Goal: Task Accomplishment & Management: Use online tool/utility

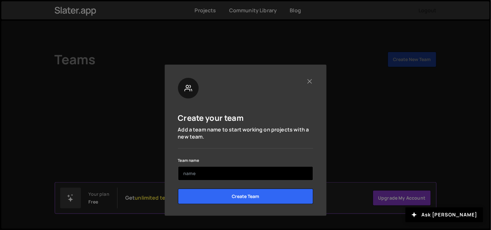
click at [229, 176] on input "text" at bounding box center [245, 174] width 135 height 14
type input "gantulu"
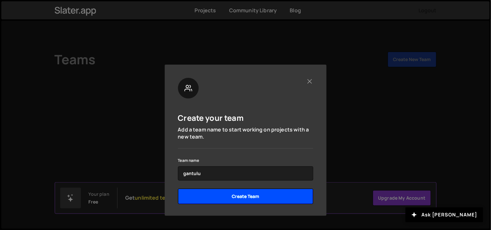
click at [204, 193] on input "Create Team" at bounding box center [245, 197] width 135 height 16
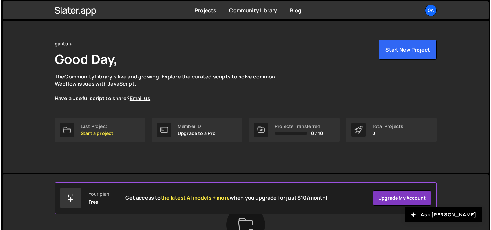
scroll to position [8, 0]
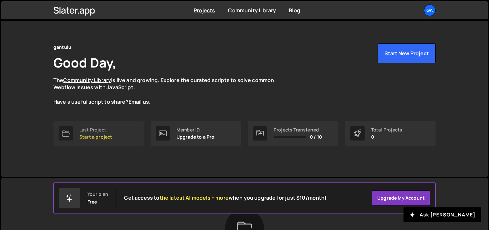
click at [88, 132] on div "Last Project Start a project" at bounding box center [95, 133] width 33 height 12
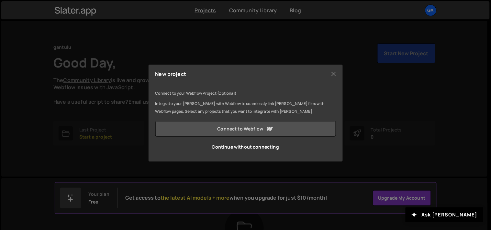
click at [239, 129] on link "Connect to Webflow" at bounding box center [245, 129] width 181 height 16
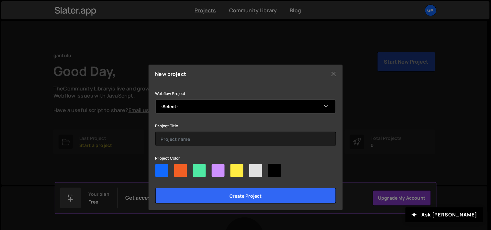
click at [195, 109] on select "-Select- Akademi Crypto App" at bounding box center [245, 107] width 181 height 14
select select "68a8d7b07853f7a0b059b192"
click at [155, 100] on select "-Select- Akademi Crypto App" at bounding box center [245, 107] width 181 height 14
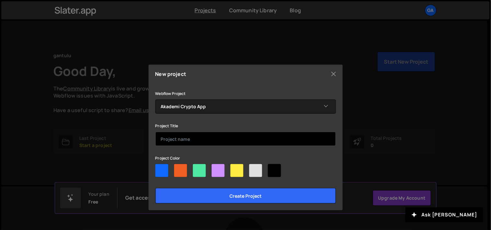
click at [175, 141] on input "text" at bounding box center [245, 139] width 181 height 14
type input "akademicrypto"
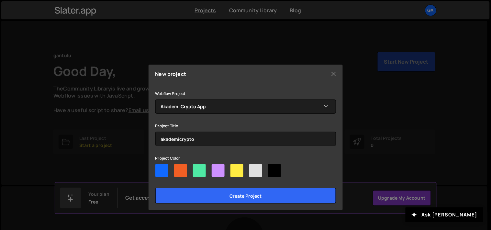
click at [217, 173] on div at bounding box center [218, 170] width 13 height 13
click at [216, 169] on input"] "radio" at bounding box center [214, 166] width 4 height 4
radio input"] "true"
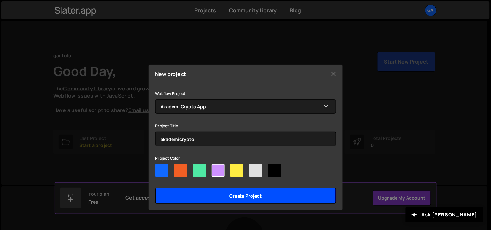
click at [212, 195] on input "Create project" at bounding box center [245, 196] width 181 height 16
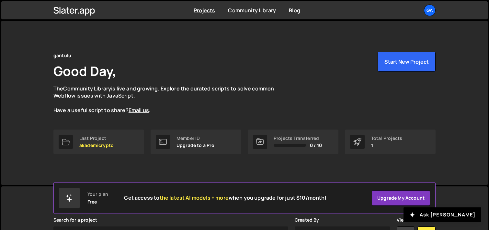
scroll to position [102, 0]
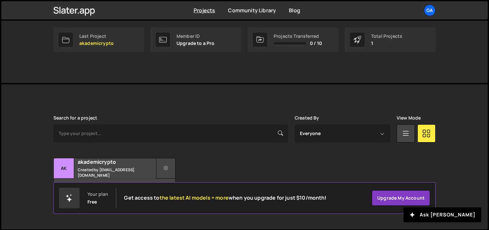
click at [164, 165] on icon at bounding box center [165, 168] width 5 height 6
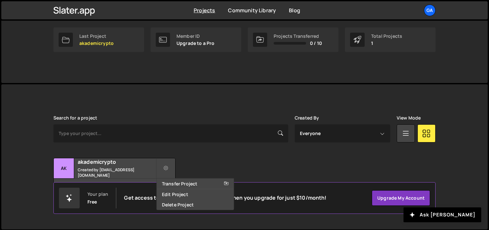
click at [211, 161] on div "Transfer Project Edit Project Delete Project ak akademicrypto Created by [EMAIL…" at bounding box center [244, 178] width 382 height 40
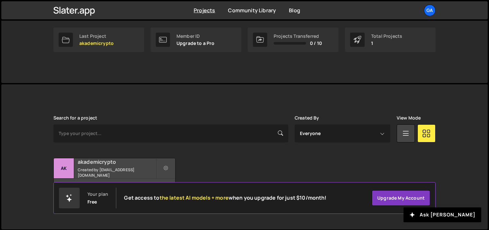
click at [117, 165] on div "akademicrypto Created by [EMAIL_ADDRESS][DOMAIN_NAME]" at bounding box center [114, 169] width 121 height 20
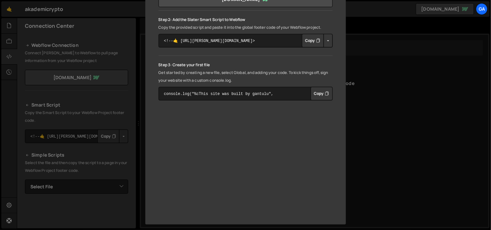
scroll to position [138, 0]
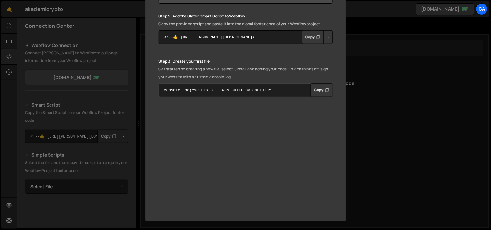
click at [278, 92] on textarea "console.log("%cThis site was built by gantulu", "background:blue;color:#fff;pad…" at bounding box center [246, 90] width 174 height 14
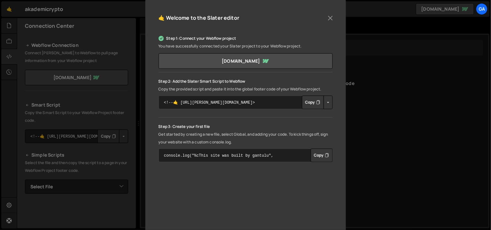
scroll to position [30, 0]
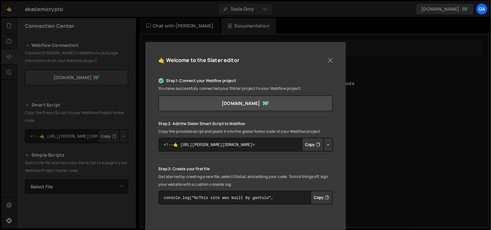
click at [247, 118] on div "Step 1: Connect your Webflow project You have successfully connected your Slate…" at bounding box center [246, 141] width 174 height 128
click at [326, 145] on button "Button group with nested dropdown" at bounding box center [328, 145] width 9 height 14
click at [253, 129] on p "Copy the provided script and paste it into the global footer code of your Webfl…" at bounding box center [246, 132] width 174 height 8
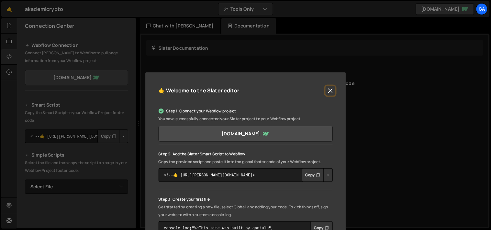
click at [328, 90] on button "Close" at bounding box center [330, 91] width 10 height 10
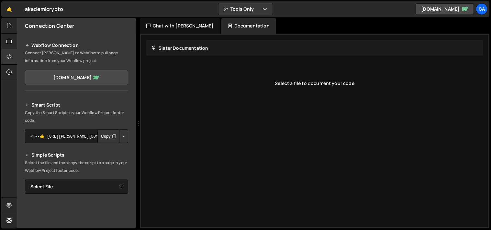
click at [219, 89] on div "Select a file to document your code" at bounding box center [314, 84] width 337 height 26
click at [9, 28] on icon at bounding box center [8, 25] width 5 height 7
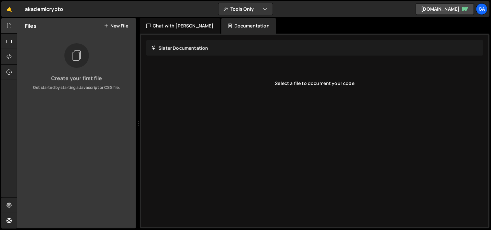
click at [119, 24] on button "New File" at bounding box center [116, 25] width 24 height 5
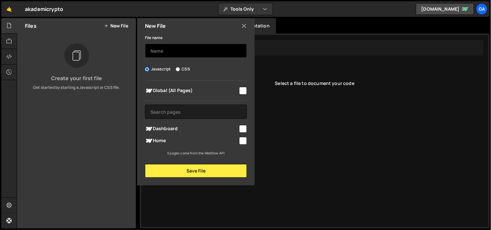
click at [167, 51] on input "text" at bounding box center [196, 51] width 102 height 14
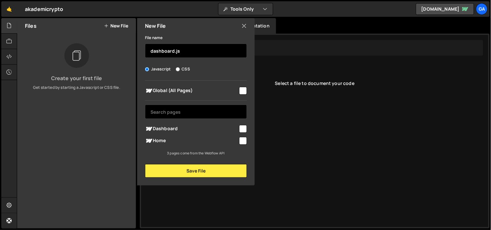
type input "dashboard.js"
click at [195, 111] on input "text" at bounding box center [196, 112] width 102 height 14
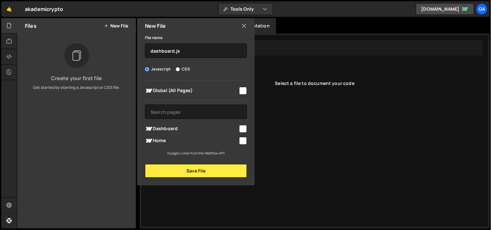
click at [242, 127] on input "checkbox" at bounding box center [243, 129] width 8 height 8
checkbox input "true"
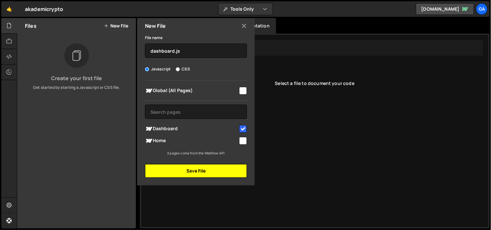
click at [171, 167] on button "Save File" at bounding box center [196, 171] width 102 height 14
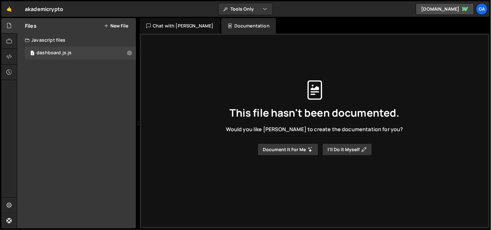
click at [190, 77] on div "This file hasn't been documented. Would you like Slater to create the documenta…" at bounding box center [314, 118] width 337 height 208
click at [87, 52] on div "1 dashboard.js.js 0" at bounding box center [80, 53] width 111 height 13
click at [169, 27] on div "Chat with Slater AI" at bounding box center [180, 26] width 80 height 16
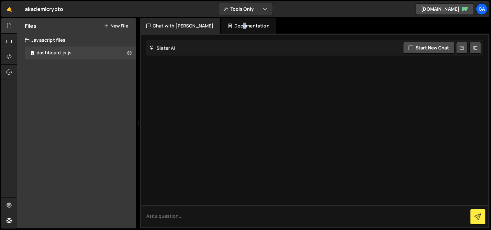
click at [222, 25] on div "Documentation" at bounding box center [248, 26] width 55 height 16
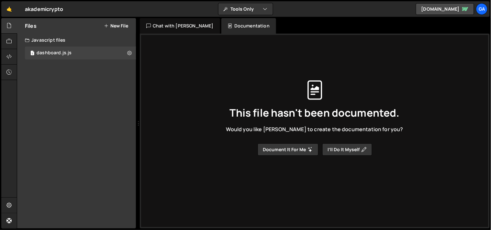
drag, startPoint x: 315, startPoint y: 93, endPoint x: 326, endPoint y: 109, distance: 19.7
click at [315, 93] on icon at bounding box center [314, 90] width 19 height 19
click at [326, 124] on div "This file hasn't been documented. Would you like Slater to create the documenta…" at bounding box center [314, 118] width 337 height 208
click at [351, 151] on button "I’ll do it myself" at bounding box center [347, 150] width 50 height 12
type input "dashboard.js"
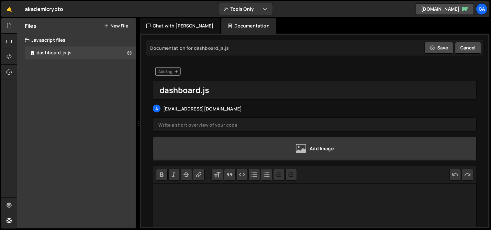
click at [364, 148] on div "Add Image" at bounding box center [315, 148] width 324 height 23
click at [257, 73] on div at bounding box center [315, 71] width 324 height 8
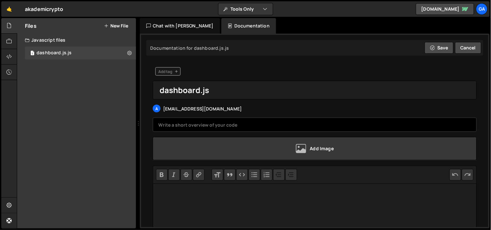
click at [227, 125] on input "text" at bounding box center [315, 125] width 324 height 14
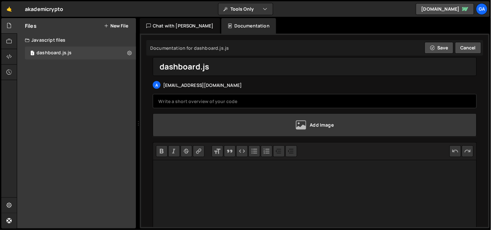
scroll to position [72, 0]
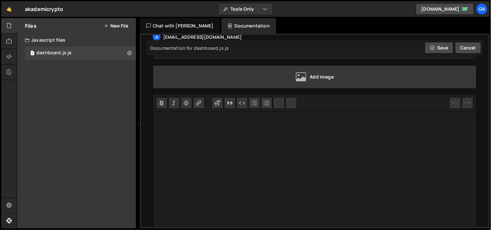
click at [188, 162] on trix-editor at bounding box center [315, 171] width 324 height 118
paste trix-editor "<div>&nbsp; &nbsp; const userData = JSON.parse(localStorage.getItem("userData")…"
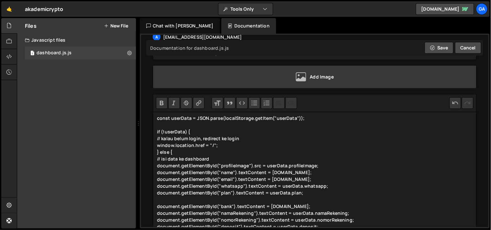
type trix-editor "<div>&nbsp; &nbsp; const userData = JSON.parse(localStorage.getItem("userData")…"
click at [432, 45] on icon at bounding box center [432, 48] width 5 height 8
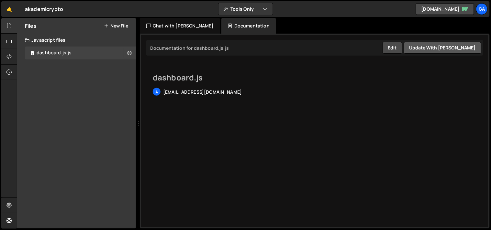
scroll to position [0, 0]
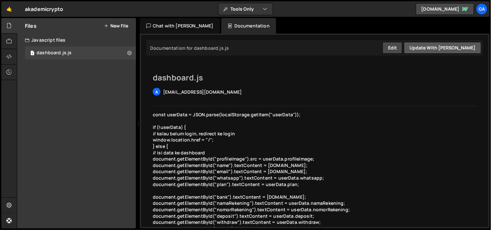
click at [443, 49] on button "Update with Slater AI" at bounding box center [442, 48] width 77 height 12
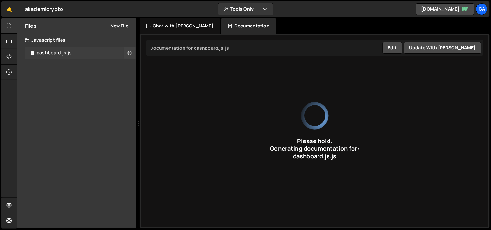
click at [74, 54] on div "1 dashboard.js.js 0" at bounding box center [80, 53] width 111 height 13
click at [132, 53] on button at bounding box center [130, 53] width 12 height 12
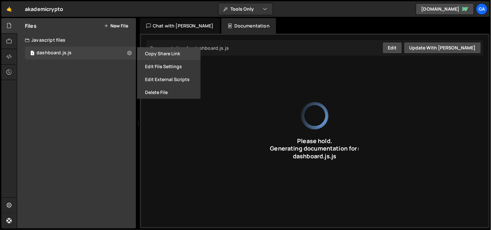
click at [158, 53] on button "Copy share link" at bounding box center [168, 53] width 63 height 13
type input "Check if an integer is a palindrome without converting it to a string."
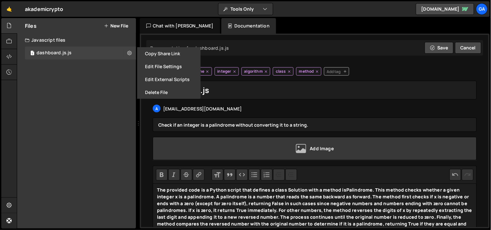
click at [390, 50] on div "Documentation for dashboard.js.js Edit Update with Slater AI Save Cancel" at bounding box center [314, 48] width 337 height 16
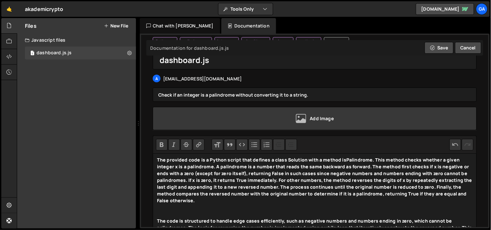
scroll to position [102, 0]
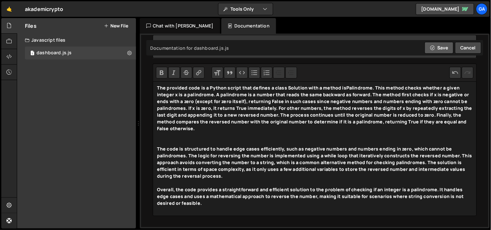
click at [435, 49] on button "Save" at bounding box center [438, 48] width 29 height 12
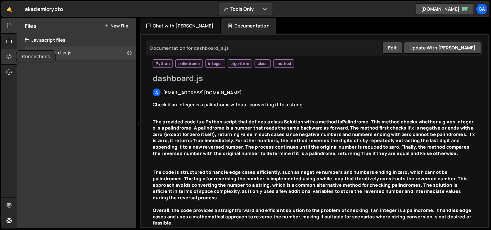
click at [13, 57] on div at bounding box center [9, 57] width 16 height 16
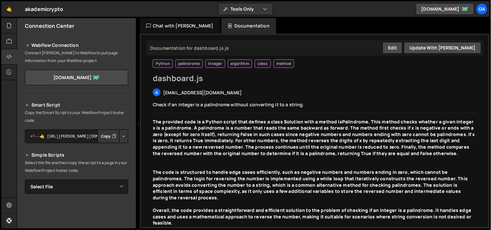
click at [69, 115] on p "Copy the Smart Script to your Webflow Project footer code." at bounding box center [76, 117] width 103 height 16
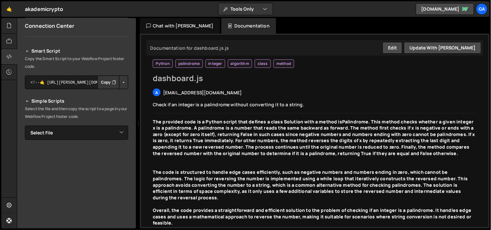
scroll to position [72, 0]
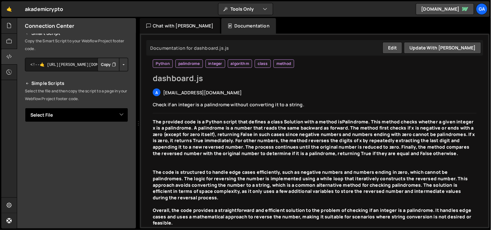
click at [86, 114] on select "Select File dashboard.js.js" at bounding box center [76, 115] width 103 height 14
select select "45350"
click at [25, 108] on select "Select File dashboard.js.js" at bounding box center [76, 115] width 103 height 14
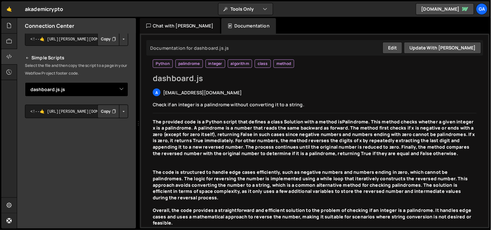
scroll to position [108, 0]
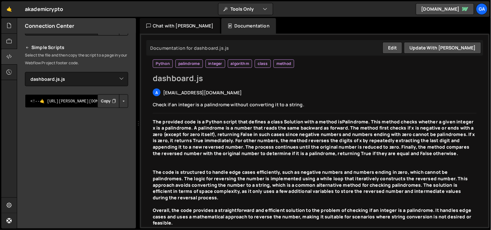
click at [72, 103] on textarea "<!--🤙 https://slater.app/16639/45350.js--> <script>document.addEventListener("D…" at bounding box center [76, 101] width 103 height 14
drag, startPoint x: 30, startPoint y: 100, endPoint x: 53, endPoint y: 100, distance: 23.0
click at [53, 100] on textarea "<!--🤙 https://slater.app/16639/45350.js--> <script>document.addEventListener("D…" at bounding box center [76, 101] width 103 height 14
click at [57, 100] on textarea "<!--🤙 https://slater.app/16639/45350.js--> <script>document.addEventListener("D…" at bounding box center [76, 101] width 103 height 14
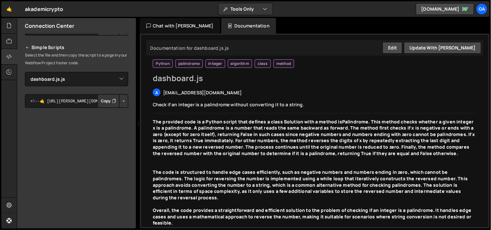
click at [122, 99] on button "Button group with nested dropdown" at bounding box center [123, 101] width 9 height 14
click at [100, 59] on p "Select the file and then copy the script to a page in your Webflow Project foot…" at bounding box center [76, 59] width 103 height 16
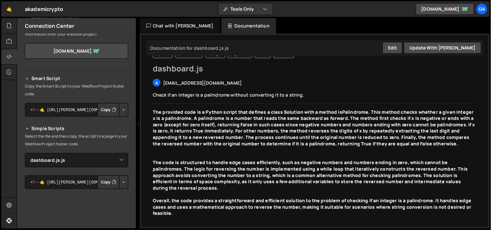
scroll to position [0, 0]
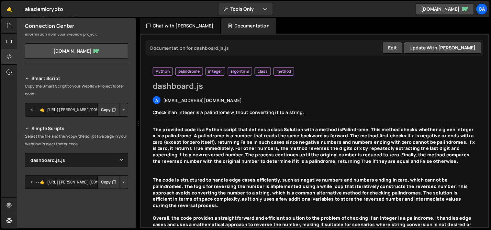
click at [176, 25] on div "Chat with Slater AI" at bounding box center [180, 26] width 80 height 16
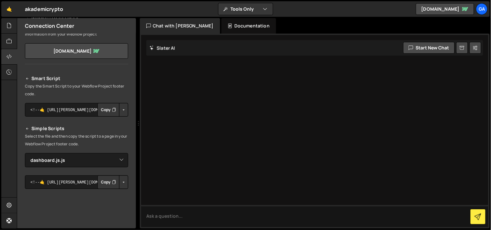
click at [237, 25] on div "Documentation" at bounding box center [248, 26] width 55 height 16
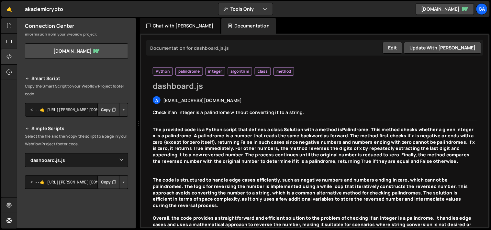
drag, startPoint x: 249, startPoint y: 7, endPoint x: 280, endPoint y: 10, distance: 31.2
click at [250, 7] on button "Tools Only" at bounding box center [245, 9] width 54 height 12
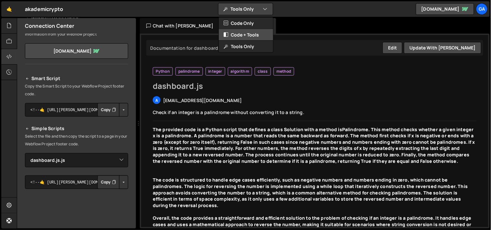
click at [244, 34] on button "Code + Tools" at bounding box center [246, 35] width 54 height 12
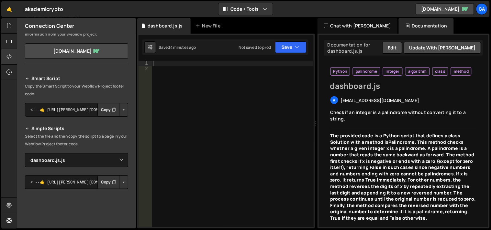
click at [191, 86] on div at bounding box center [233, 150] width 162 height 178
click at [212, 66] on div at bounding box center [233, 150] width 162 height 178
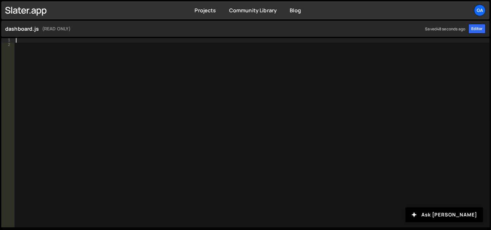
click at [78, 39] on div at bounding box center [253, 138] width 476 height 200
click at [78, 29] on h1 "dashboard.js (READ ONLY) Saved 48 seconds ago" at bounding box center [235, 29] width 460 height 8
click at [71, 54] on div at bounding box center [253, 138] width 476 height 200
click at [194, 53] on div at bounding box center [253, 138] width 476 height 200
